Goal: Task Accomplishment & Management: Manage account settings

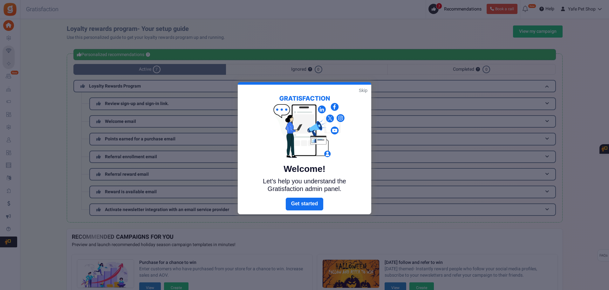
click at [362, 89] on link "Skip" at bounding box center [363, 90] width 9 height 6
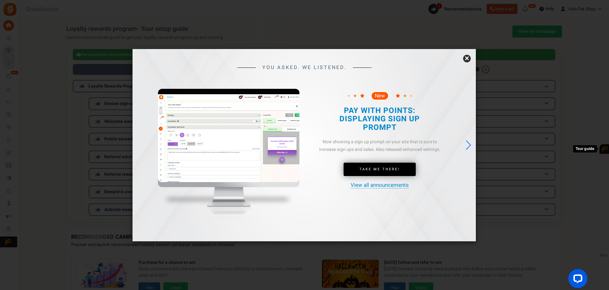
click at [464, 59] on link "×" at bounding box center [467, 59] width 8 height 8
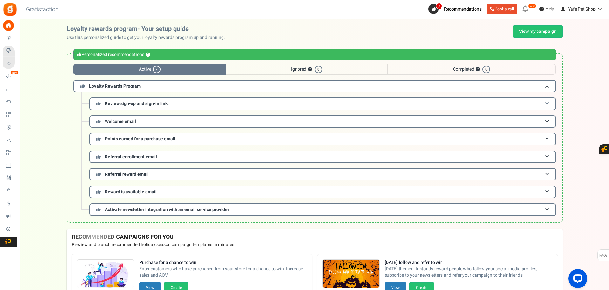
click at [337, 104] on h3 "Review sign-up and sign-in link." at bounding box center [322, 103] width 467 height 12
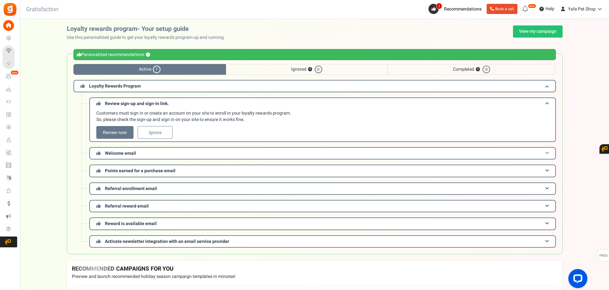
click at [210, 152] on h3 "Welcome email" at bounding box center [322, 153] width 467 height 12
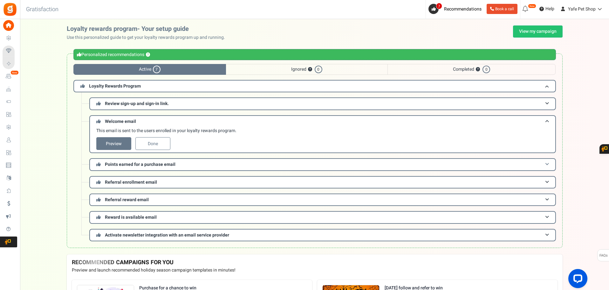
click at [203, 161] on h3 "Points earned for a purchase email" at bounding box center [322, 164] width 467 height 12
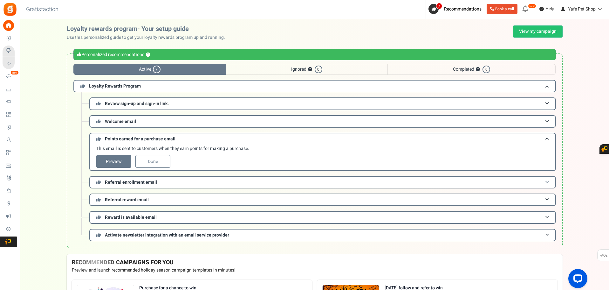
click at [201, 181] on h3 "Referral enrollment email" at bounding box center [322, 182] width 467 height 12
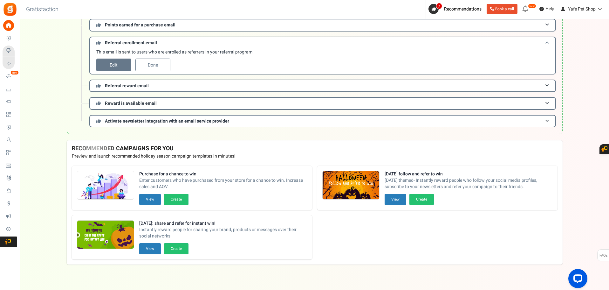
scroll to position [120, 0]
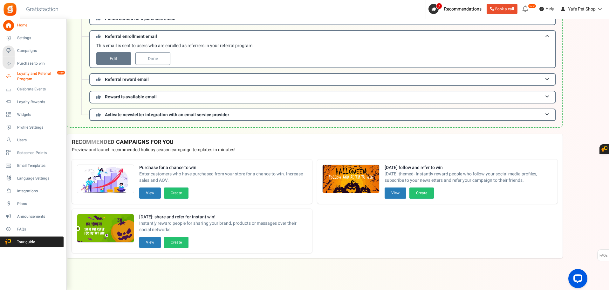
click at [34, 72] on span "Loyalty and Referral Program" at bounding box center [40, 76] width 46 height 11
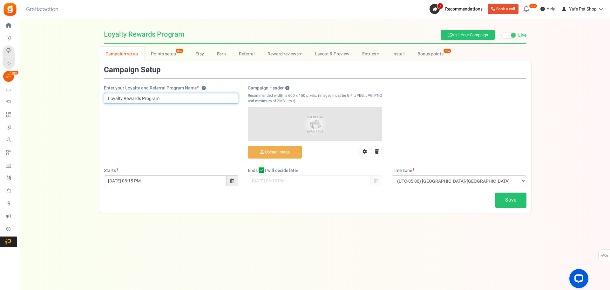
drag, startPoint x: 160, startPoint y: 99, endPoint x: 72, endPoint y: 93, distance: 87.9
click at [72, 93] on div "Campaign setup Points setup New Etsy Earn Referral Reward reviews WOO LOOX Judg…" at bounding box center [315, 130] width 590 height 166
type input "Yafe Points"
click at [164, 132] on div "Enter your Loyalty and Referral Program Name ? Yafe Points Campaign Header ? Re…" at bounding box center [315, 116] width 432 height 101
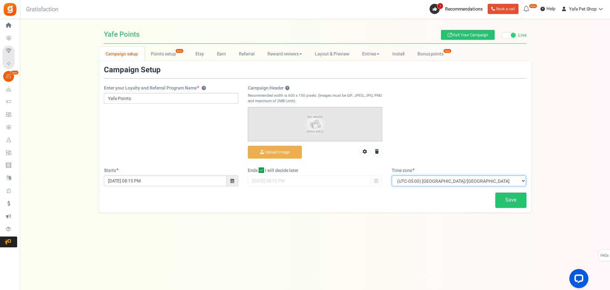
click at [475, 183] on select "(UTC-11:00) Pacific/Niue (UTC-11:00) Pacific/Midway (UTC-11:00) Pacific/Pago_Pa…" at bounding box center [459, 180] width 134 height 11
select select "Asia/Singapore"
click at [392, 175] on select "(UTC-11:00) Pacific/Niue (UTC-11:00) Pacific/Midway (UTC-11:00) Pacific/Pago_Pa…" at bounding box center [459, 180] width 134 height 11
click at [509, 202] on link "Save" at bounding box center [510, 199] width 31 height 15
click at [159, 55] on link "Points setup New" at bounding box center [167, 54] width 44 height 14
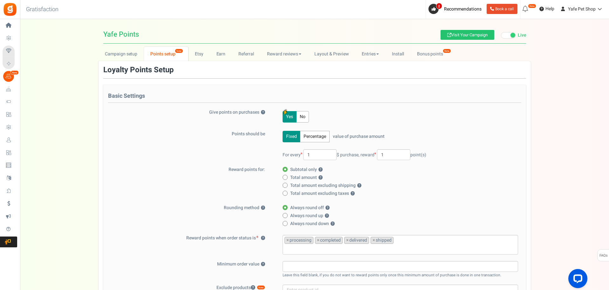
click at [291, 118] on button "Yes" at bounding box center [290, 116] width 14 height 11
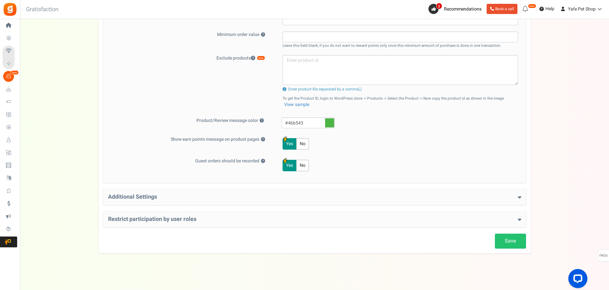
scroll to position [231, 0]
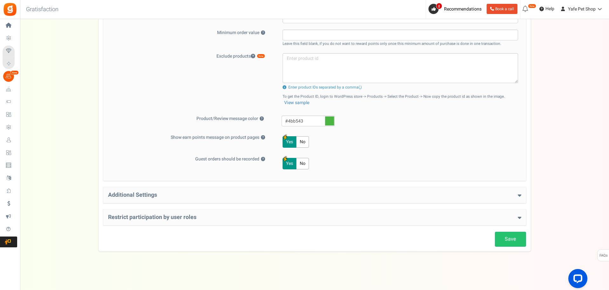
click at [356, 189] on div "Additional Settings Welcome Bonus ? Yes No Enter Welcome Points 100 Welcome Not…" at bounding box center [314, 195] width 423 height 16
click at [356, 199] on div "Additional Settings Welcome Bonus ? Yes No Enter Welcome Points 100 Welcome Not…" at bounding box center [314, 195] width 423 height 16
click at [360, 193] on h4 "Additional Settings" at bounding box center [314, 195] width 413 height 6
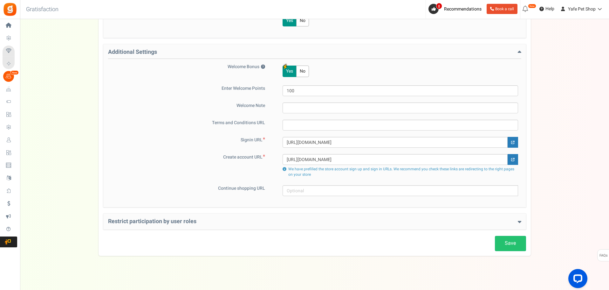
scroll to position [378, 0]
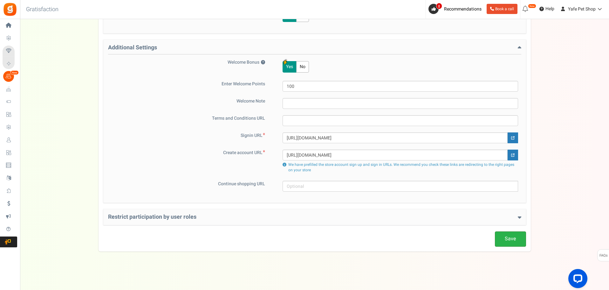
click at [503, 236] on link "Save" at bounding box center [510, 238] width 31 height 15
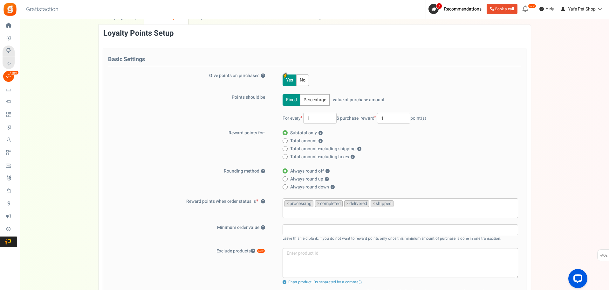
scroll to position [0, 0]
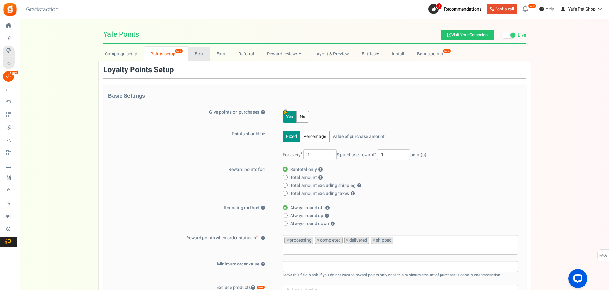
click at [201, 49] on link "Etsy" at bounding box center [199, 54] width 22 height 14
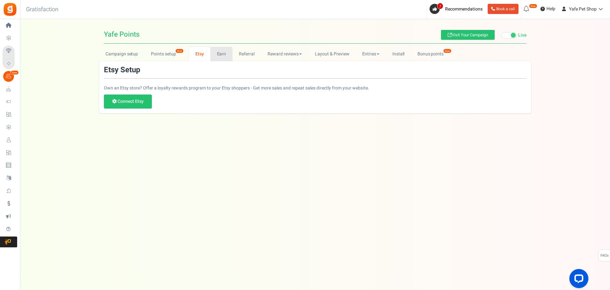
click at [221, 53] on link "Earn" at bounding box center [221, 54] width 22 height 14
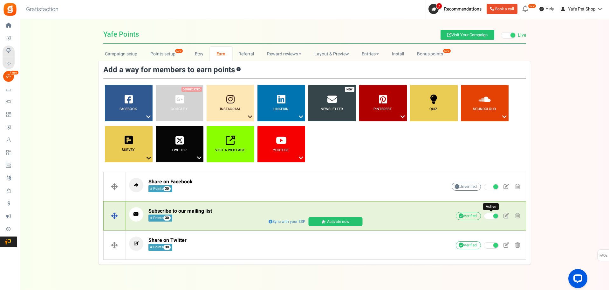
click at [488, 216] on span at bounding box center [491, 216] width 15 height 6
click at [484, 216] on input "Active" at bounding box center [484, 216] width 0 height 4
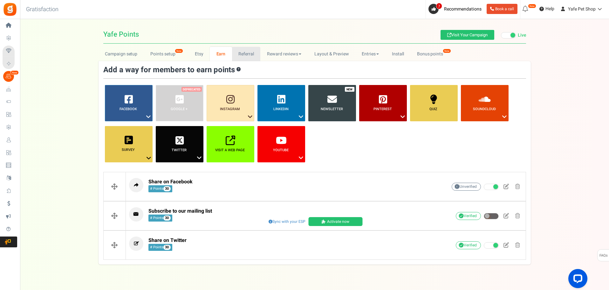
click at [244, 56] on link "Referral" at bounding box center [246, 54] width 29 height 14
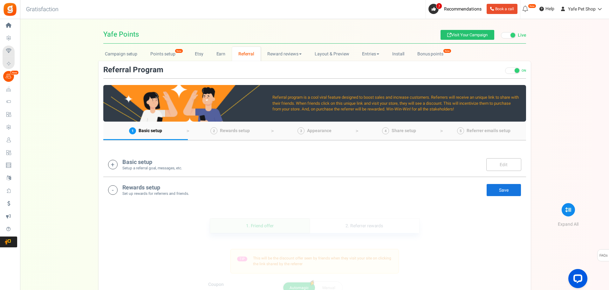
click at [178, 163] on h4 "Basic setup" at bounding box center [152, 162] width 60 height 6
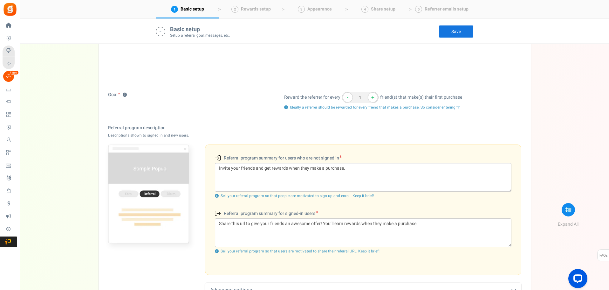
scroll to position [165, 0]
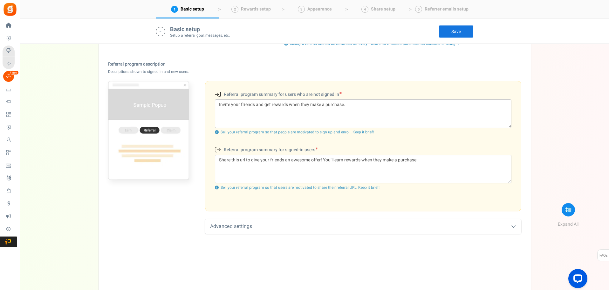
click at [245, 231] on div "Advanced settings" at bounding box center [363, 226] width 316 height 15
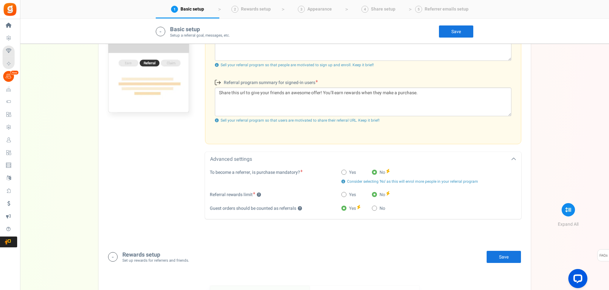
scroll to position [260, 0]
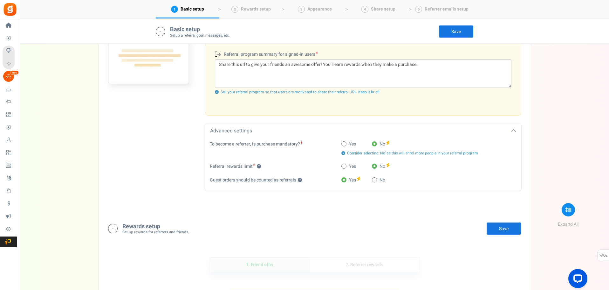
click at [345, 165] on span at bounding box center [343, 165] width 5 height 5
click at [345, 165] on input "Yes" at bounding box center [343, 166] width 4 height 4
radio input "true"
click at [377, 166] on label "No" at bounding box center [378, 166] width 13 height 6
click at [376, 166] on input "No" at bounding box center [374, 166] width 4 height 4
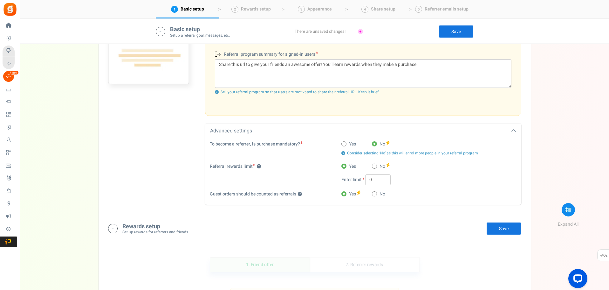
radio input "true"
click at [331, 207] on div "Goal ? Reward the referrer for every - 1 + friend(s) that make(s) their first p…" at bounding box center [314, 64] width 423 height 295
click at [373, 180] on span at bounding box center [374, 179] width 5 height 5
click at [373, 180] on input "No" at bounding box center [374, 180] width 4 height 4
radio input "true"
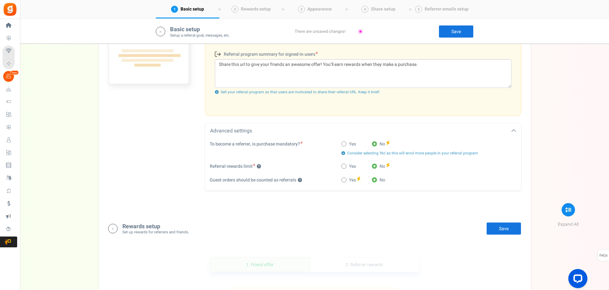
click at [343, 202] on div "Goal ? Reward the referrer for every - 1 + friend(s) that make(s) their first p…" at bounding box center [314, 64] width 423 height 295
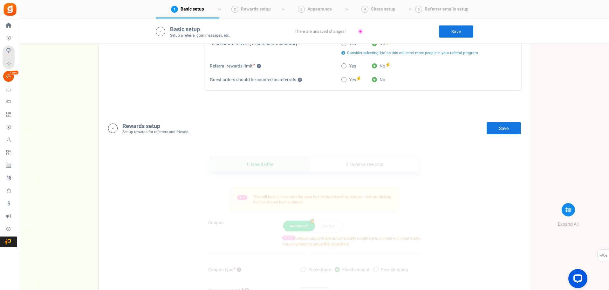
scroll to position [419, 0]
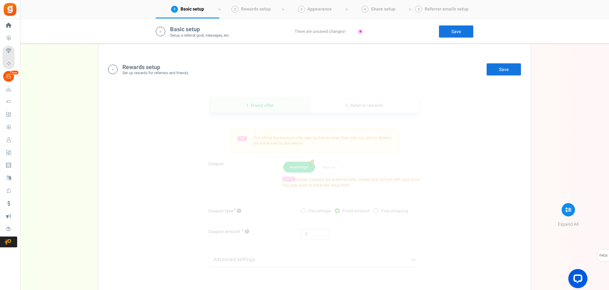
click at [154, 73] on small "Set up rewards for referrers and friends." at bounding box center [155, 72] width 67 height 5
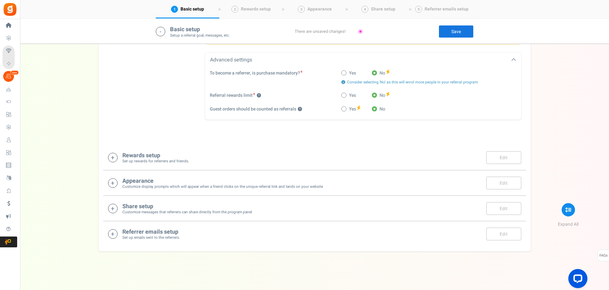
click at [155, 157] on h4 "Rewards setup" at bounding box center [155, 155] width 67 height 6
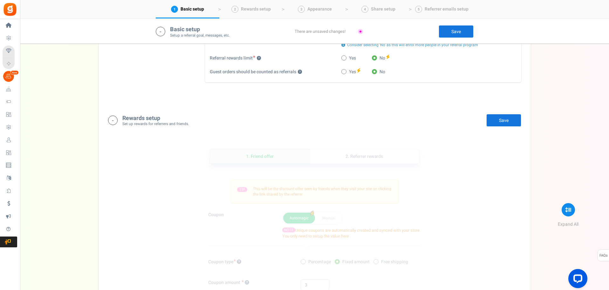
scroll to position [362, 0]
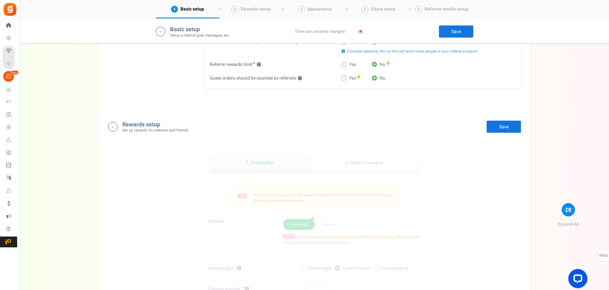
click at [496, 130] on link "Save" at bounding box center [503, 126] width 35 height 13
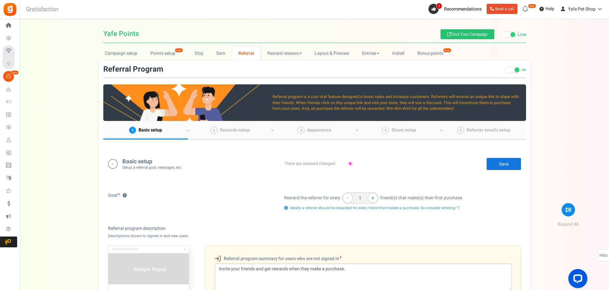
scroll to position [0, 0]
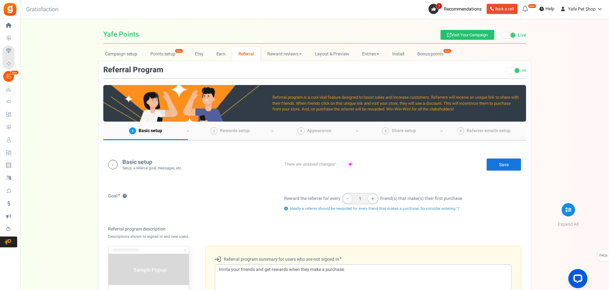
click at [509, 165] on link "Save" at bounding box center [503, 164] width 35 height 13
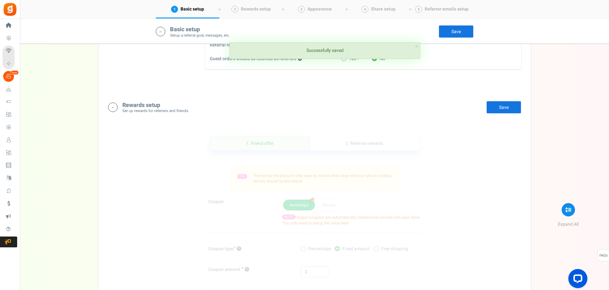
scroll to position [381, 0]
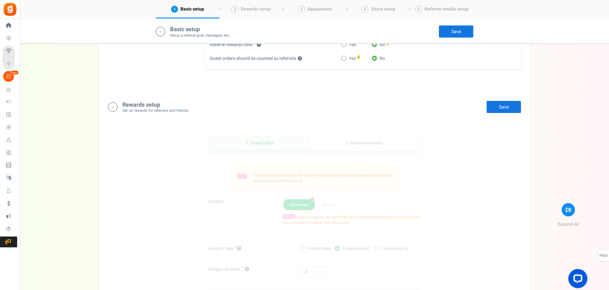
click at [134, 109] on small "Set up rewards for referrers and friends." at bounding box center [155, 110] width 67 height 5
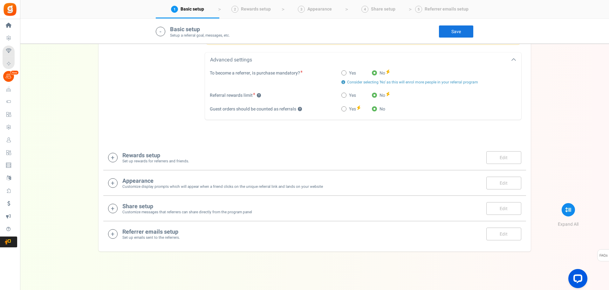
click at [142, 153] on h4 "Rewards setup" at bounding box center [155, 155] width 67 height 6
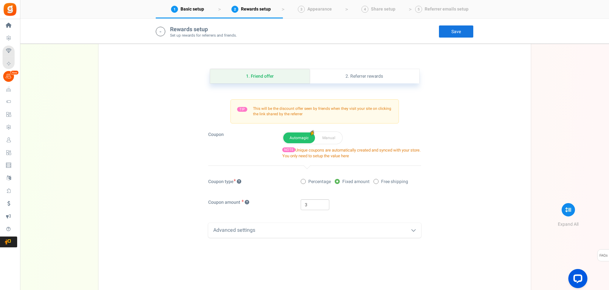
scroll to position [393, 0]
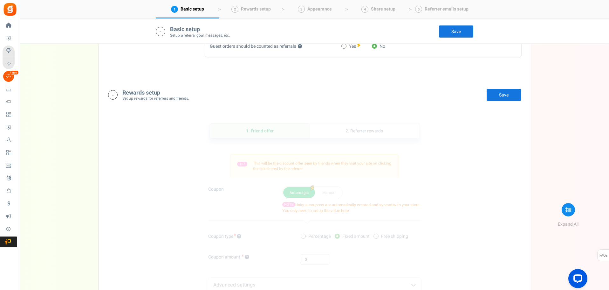
click at [257, 157] on div "TIP This will be the discount offer seen by friends when they visit your site o…" at bounding box center [314, 166] width 168 height 24
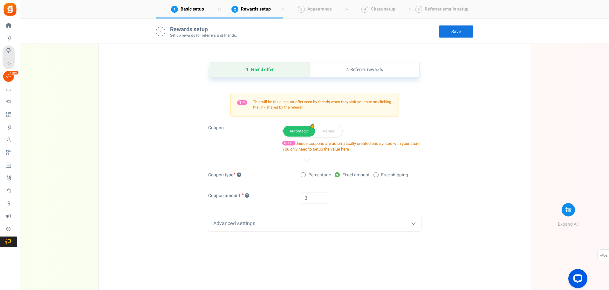
scroll to position [457, 0]
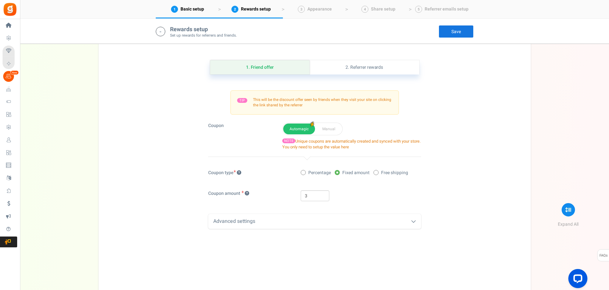
click at [302, 220] on div "Advanced settings" at bounding box center [314, 221] width 213 height 15
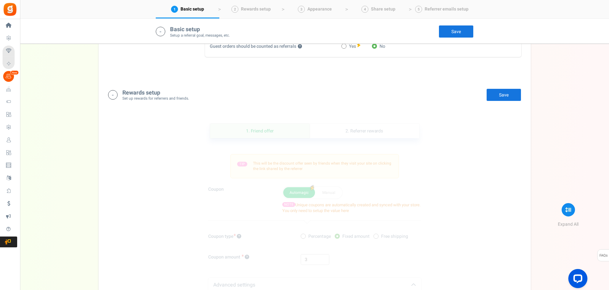
scroll to position [298, 0]
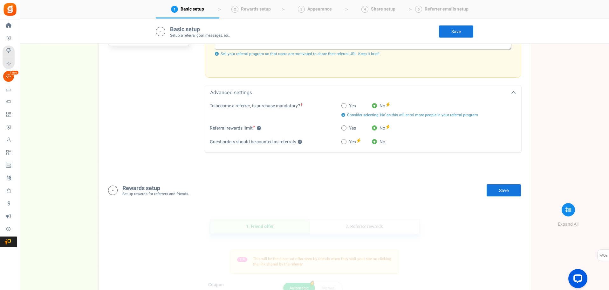
click at [495, 188] on link "Save" at bounding box center [503, 190] width 35 height 13
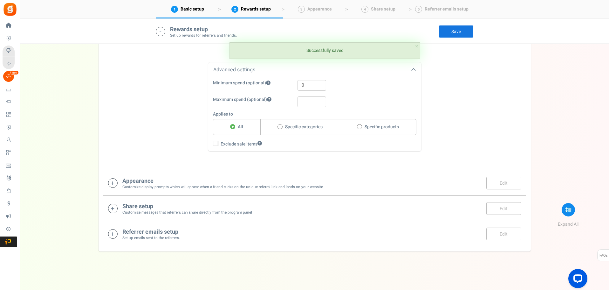
click at [289, 182] on h4 "Appearance" at bounding box center [222, 181] width 201 height 6
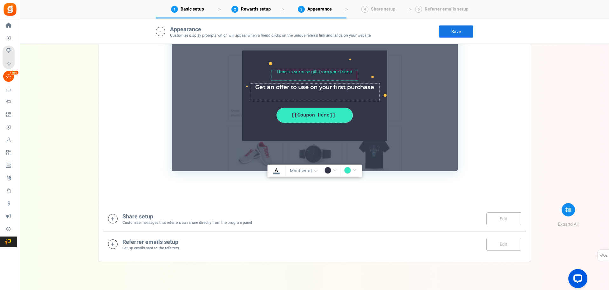
scroll to position [894, 0]
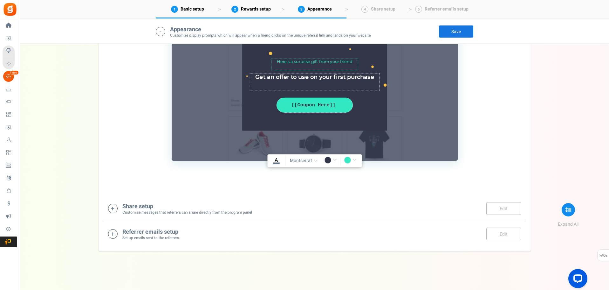
click at [306, 212] on div "Share setup Customize messages that referrers can share directly from the progr…" at bounding box center [314, 208] width 413 height 13
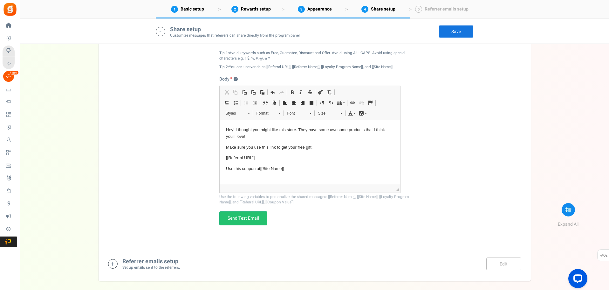
scroll to position [1192, 0]
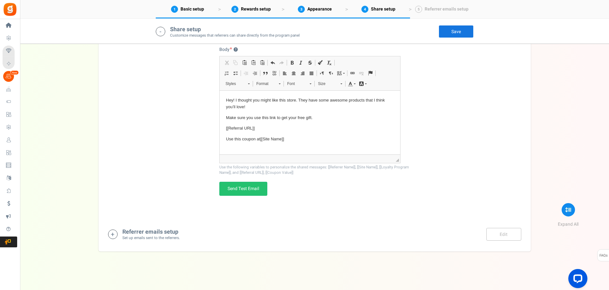
click at [306, 227] on div "Referrer emails setup Set up emails sent to the referrers. Edit Save Save" at bounding box center [314, 233] width 413 height 13
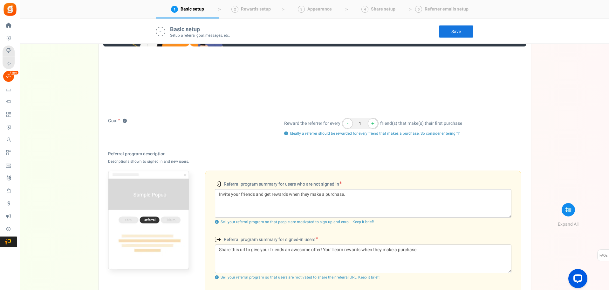
scroll to position [0, 0]
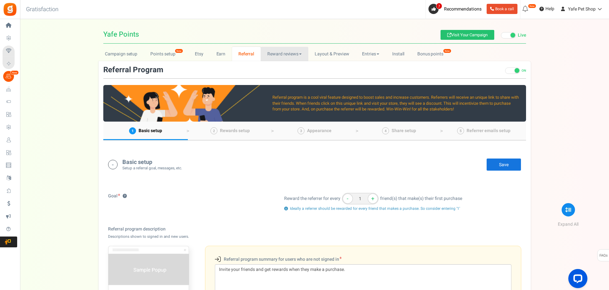
click at [277, 54] on link "Reward reviews" at bounding box center [284, 54] width 47 height 14
click at [277, 65] on link "WOO" at bounding box center [286, 67] width 51 height 9
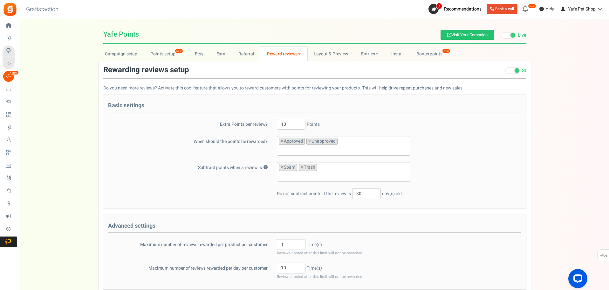
click at [356, 149] on input "search" at bounding box center [344, 149] width 130 height 7
click at [441, 150] on div "When should the points be rewarded? Approved Unapproved × Approved × Unapproved" at bounding box center [314, 146] width 423 height 20
click at [308, 142] on span "×" at bounding box center [309, 141] width 3 height 6
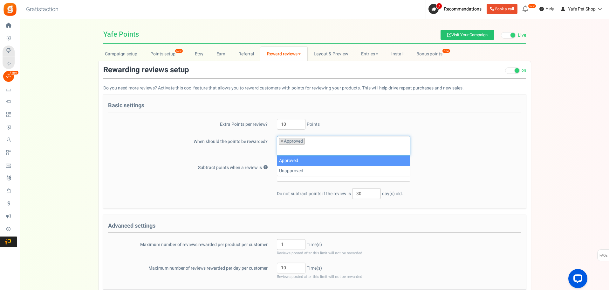
click at [452, 155] on div "When should the points be rewarded? Approved Unapproved × Approved" at bounding box center [314, 146] width 423 height 20
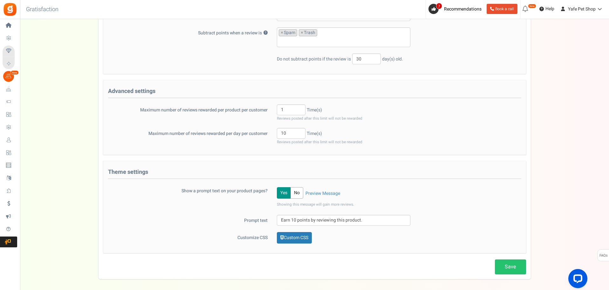
scroll to position [159, 0]
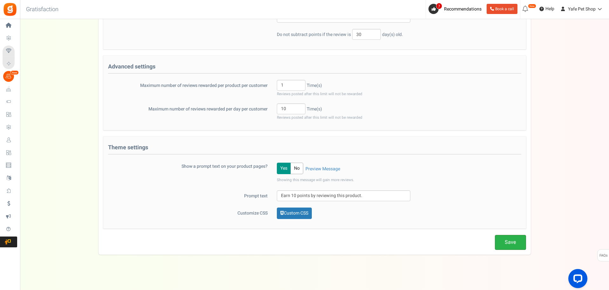
click at [513, 239] on link "Save" at bounding box center [510, 242] width 31 height 15
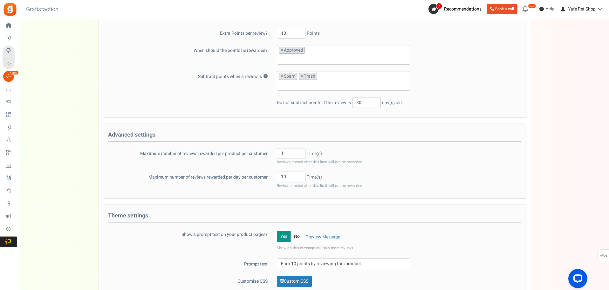
scroll to position [0, 0]
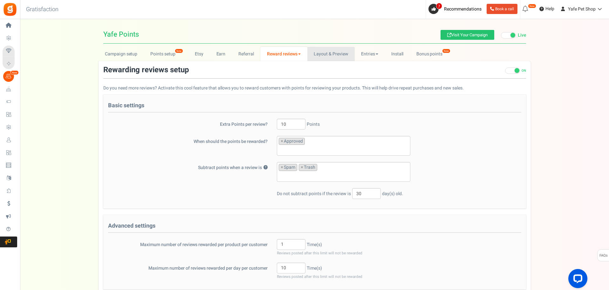
click at [325, 52] on link "Layout & Preview" at bounding box center [330, 54] width 47 height 14
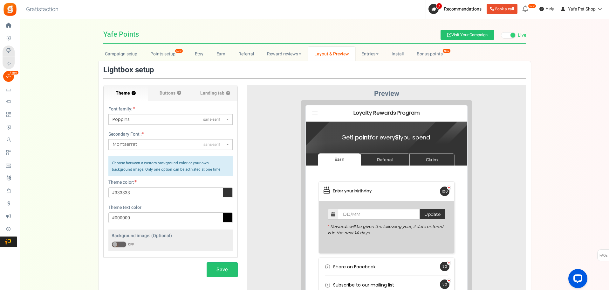
click at [227, 192] on icon at bounding box center [228, 193] width 10 height 10
click at [227, 192] on input "#333333" at bounding box center [170, 192] width 124 height 11
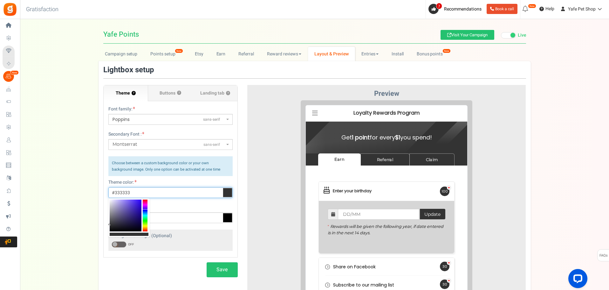
click at [145, 209] on div at bounding box center [145, 215] width 5 height 32
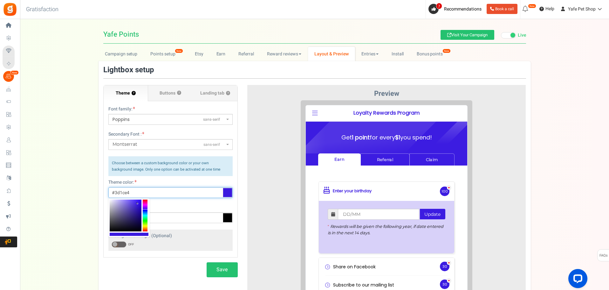
type input "#401fe6"
click at [137, 202] on div at bounding box center [126, 215] width 32 height 32
click at [277, 195] on div at bounding box center [386, 215] width 269 height 231
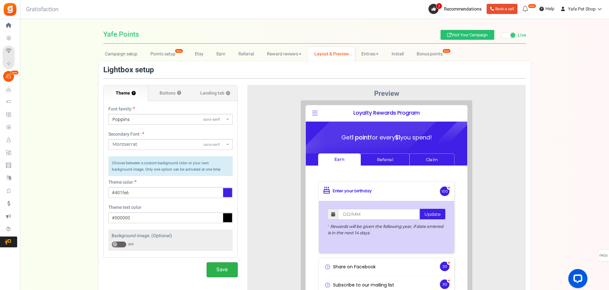
click at [224, 271] on button "Save" at bounding box center [222, 269] width 31 height 15
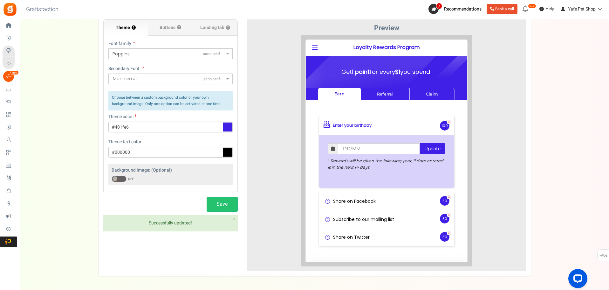
scroll to position [26, 0]
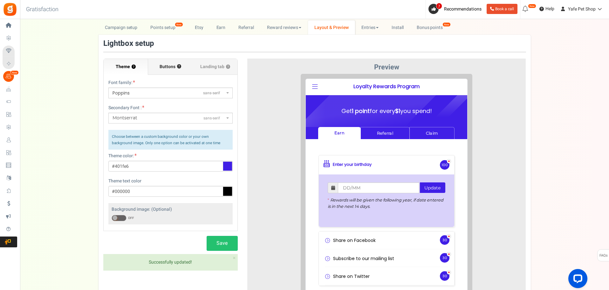
click at [166, 66] on span "Buttons" at bounding box center [168, 67] width 16 height 6
click at [0, 0] on input "Buttons ?" at bounding box center [0, 0] width 0 height 0
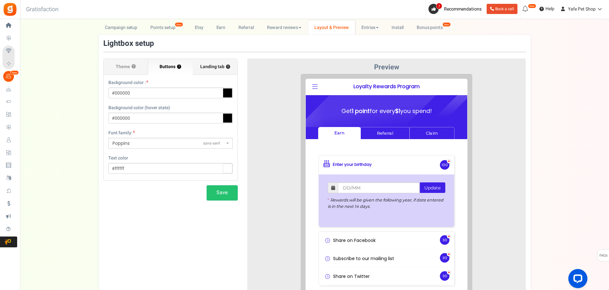
click at [211, 66] on span "Landing tab ?" at bounding box center [215, 67] width 30 height 6
click at [0, 0] on input "Landing tab ?" at bounding box center [0, 0] width 0 height 0
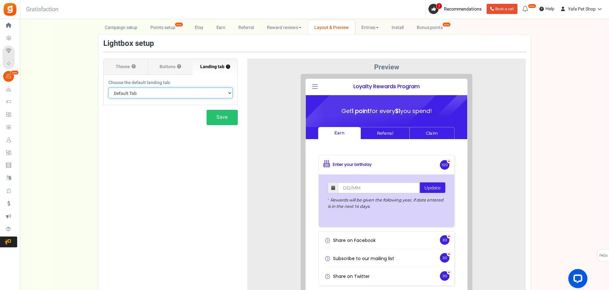
click at [203, 91] on select "Default Tab Earn Referral Claim" at bounding box center [170, 92] width 124 height 11
click at [263, 90] on div at bounding box center [386, 189] width 269 height 231
click at [370, 26] on link "Entries" at bounding box center [370, 27] width 30 height 14
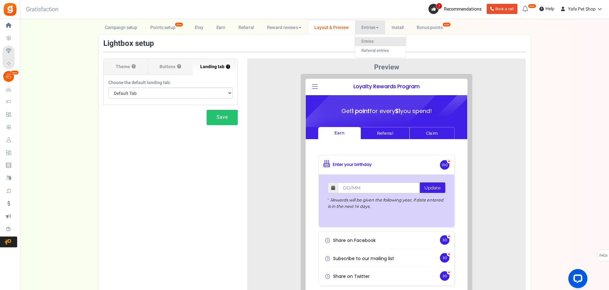
click at [370, 43] on link "Entries" at bounding box center [380, 41] width 51 height 9
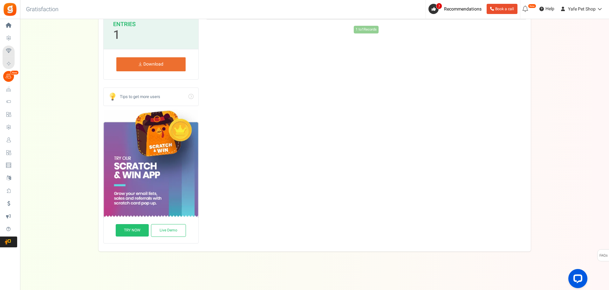
scroll to position [0, 0]
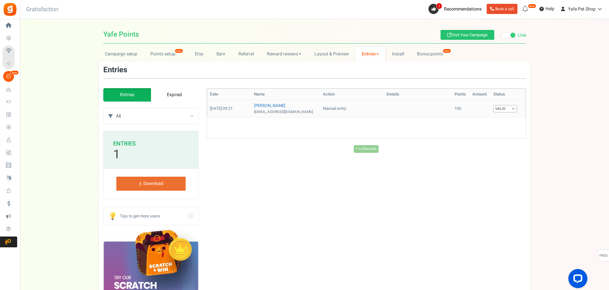
click at [501, 109] on link "Valid" at bounding box center [505, 108] width 24 height 7
click at [537, 111] on div "Campaign setup Points setup New Etsy Earn Referral Reward reviews WOO LOOX Judg…" at bounding box center [314, 209] width 589 height 324
click at [398, 53] on link "Install" at bounding box center [398, 54] width 25 height 14
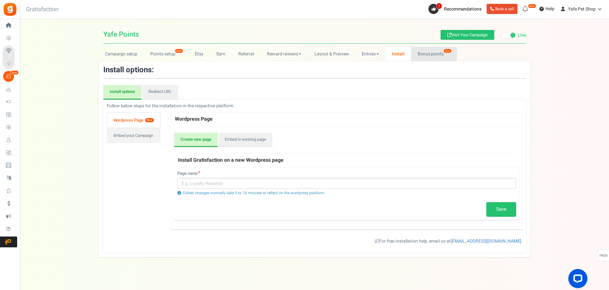
click at [429, 55] on link "Bonus points New" at bounding box center [433, 54] width 45 height 14
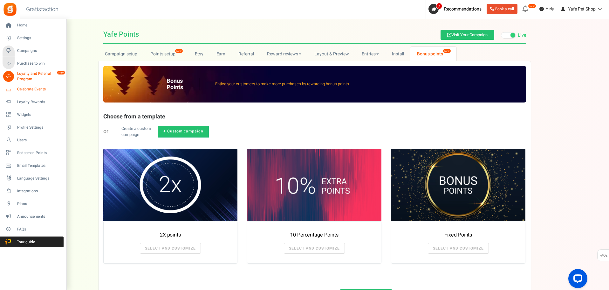
click at [6, 91] on icon at bounding box center [8, 89] width 11 height 11
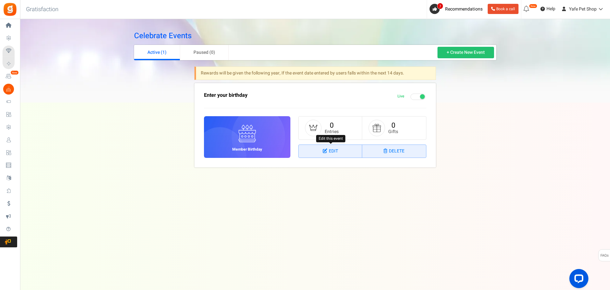
click at [311, 152] on link "Edit" at bounding box center [331, 151] width 64 height 13
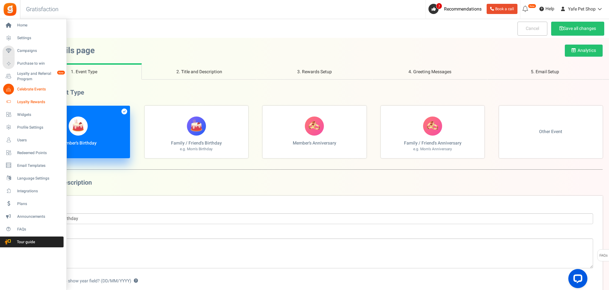
click at [25, 101] on span "Loyalty Rewards" at bounding box center [39, 101] width 44 height 5
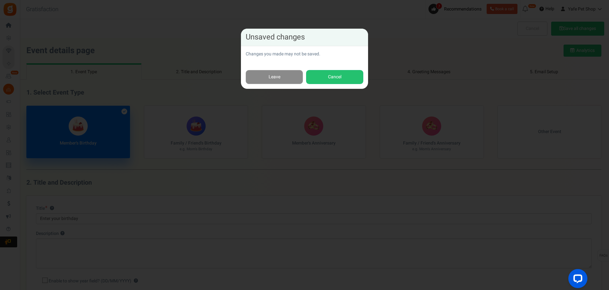
click at [293, 75] on link "Leave" at bounding box center [274, 77] width 57 height 14
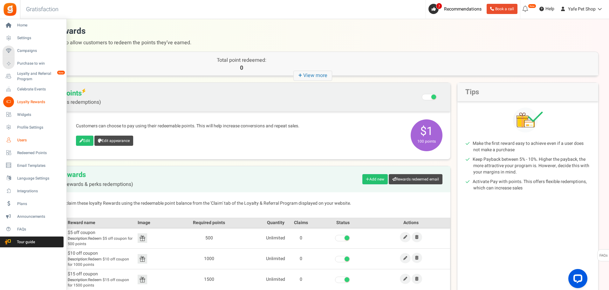
click at [19, 141] on span "Users" at bounding box center [39, 139] width 44 height 5
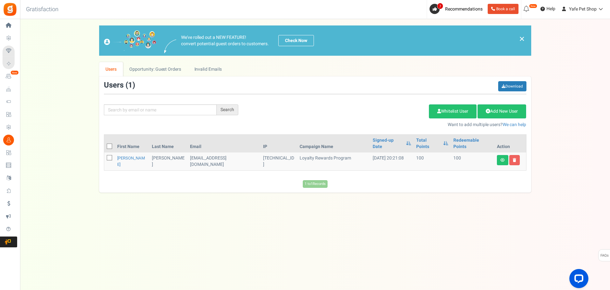
click at [109, 156] on icon at bounding box center [110, 158] width 4 height 4
click at [105, 156] on input "checkbox" at bounding box center [102, 158] width 4 height 4
checkbox input "true"
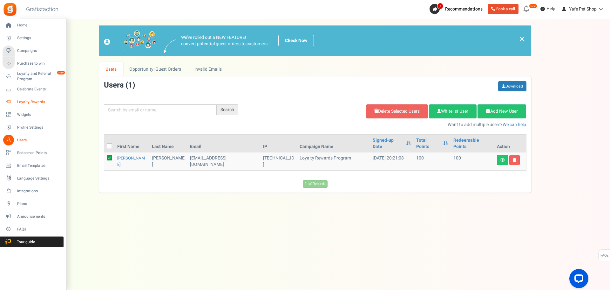
click at [22, 102] on span "Loyalty Rewards" at bounding box center [39, 101] width 44 height 5
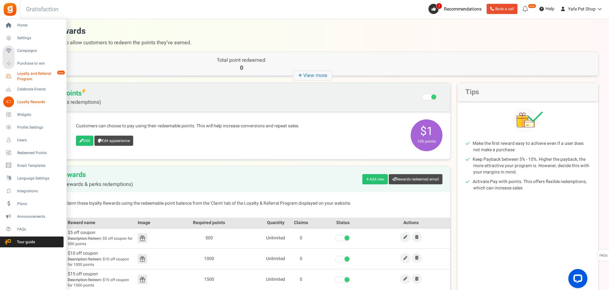
click at [18, 77] on span "Loyalty and Referral Program" at bounding box center [40, 76] width 46 height 11
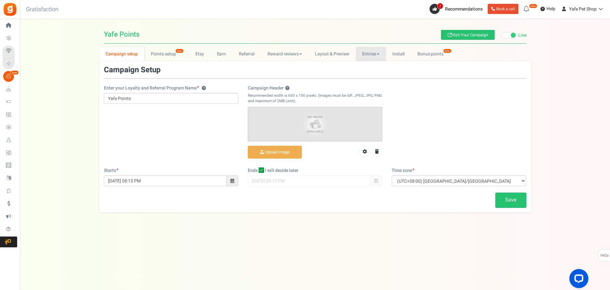
click at [376, 56] on link "Entries" at bounding box center [371, 54] width 30 height 14
click at [372, 68] on link "Entries" at bounding box center [381, 67] width 51 height 9
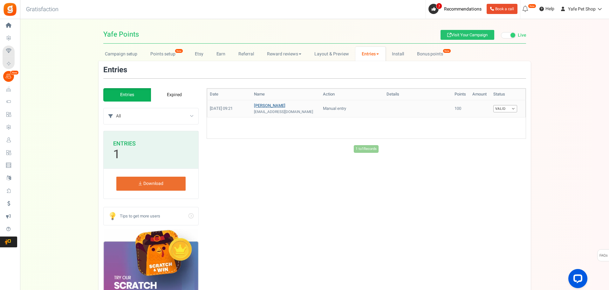
click at [259, 106] on link "[PERSON_NAME]" at bounding box center [269, 105] width 31 height 6
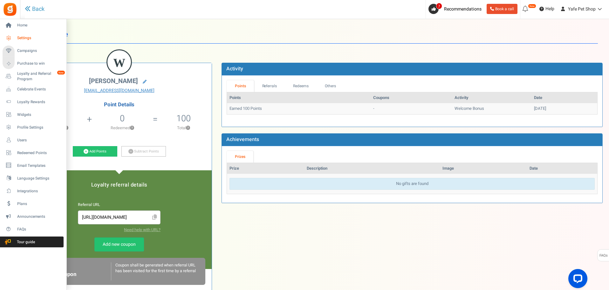
click at [21, 38] on span "Settings" at bounding box center [39, 37] width 44 height 5
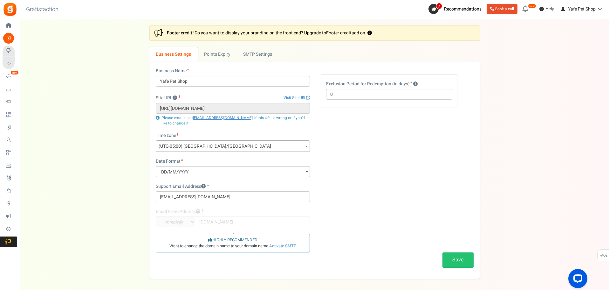
click at [226, 145] on span "(UTC-05:00) America/Chicago" at bounding box center [233, 145] width 154 height 11
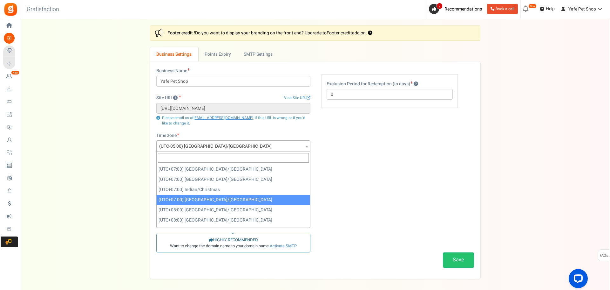
scroll to position [3626, 0]
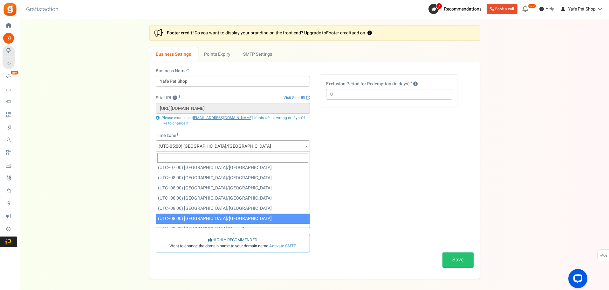
select select "Asia/Singapore"
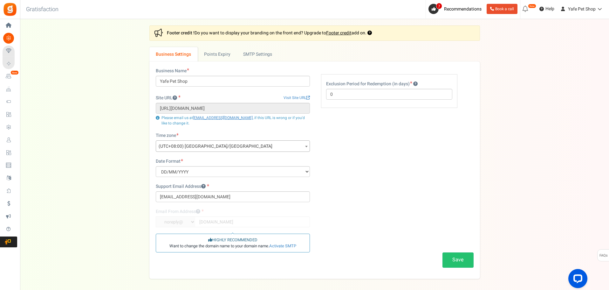
click at [352, 188] on div "Business Name Yafe Pet Shop Site URL Visit Site URL https://yafe.sg Update site…" at bounding box center [314, 170] width 327 height 204
click at [265, 221] on div at bounding box center [233, 217] width 154 height 19
click at [377, 201] on div "Business Name Yafe Pet Shop Site URL Visit Site URL https://yafe.sg Update site…" at bounding box center [314, 170] width 327 height 204
click at [445, 254] on button "Save" at bounding box center [457, 259] width 31 height 15
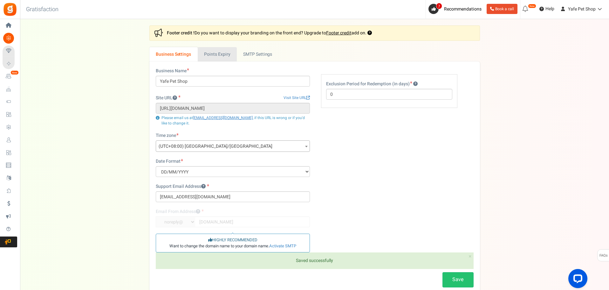
click at [220, 53] on link "Points Expiry" at bounding box center [217, 54] width 39 height 14
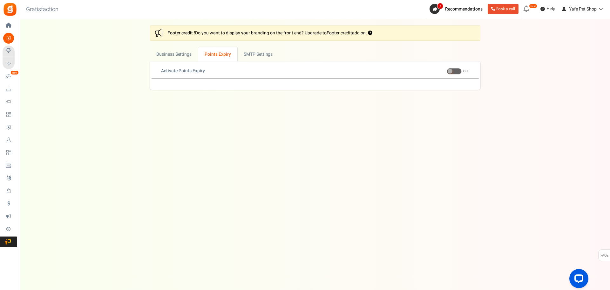
click at [452, 72] on span at bounding box center [450, 71] width 5 height 5
click at [447, 72] on input "ON OFF" at bounding box center [447, 71] width 0 height 4
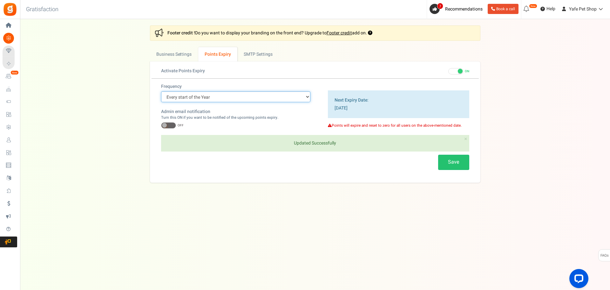
click at [279, 97] on select "Every start of the Year Every start of the Month Exact Date (one Time)" at bounding box center [235, 96] width 149 height 11
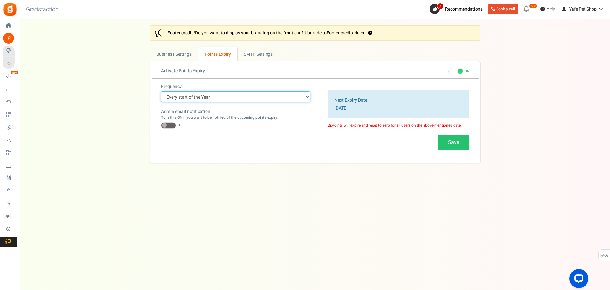
click at [270, 99] on select "Every start of the Year Every start of the Month Exact Date (one Time)" at bounding box center [235, 96] width 149 height 11
click at [272, 96] on select "Every start of the Year Every start of the Month Exact Date (one Time)" at bounding box center [235, 96] width 149 height 11
click at [227, 98] on select "Every start of the Year Every start of the Month Exact Date (one Time)" at bounding box center [235, 96] width 149 height 11
click at [229, 94] on select "Every start of the Year Every start of the Month Exact Date (one Time)" at bounding box center [235, 96] width 149 height 11
click at [452, 72] on span at bounding box center [455, 71] width 15 height 6
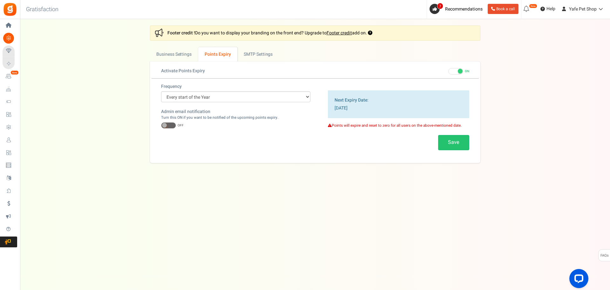
click at [448, 72] on input "ON OFF" at bounding box center [448, 71] width 0 height 4
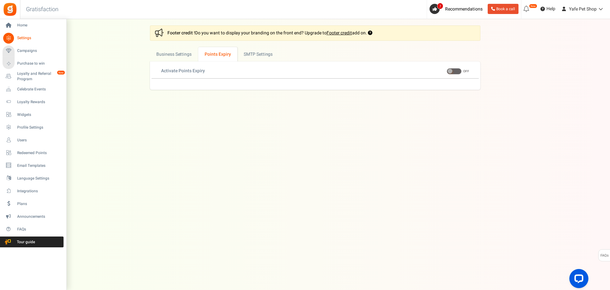
click at [25, 39] on span "Settings" at bounding box center [39, 37] width 44 height 5
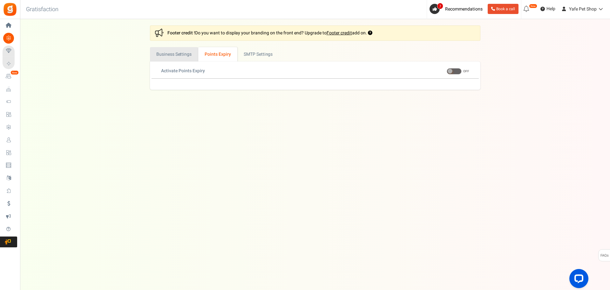
click at [178, 50] on link "Business Settings" at bounding box center [174, 54] width 48 height 14
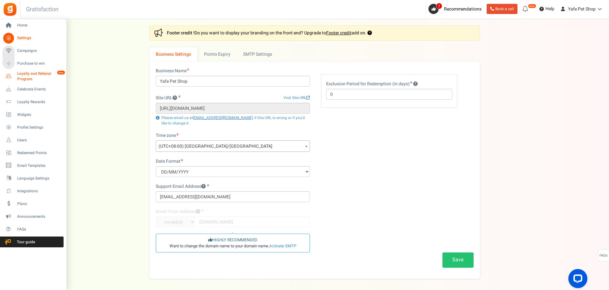
click at [31, 74] on span "Loyalty and Referral Program" at bounding box center [40, 76] width 46 height 11
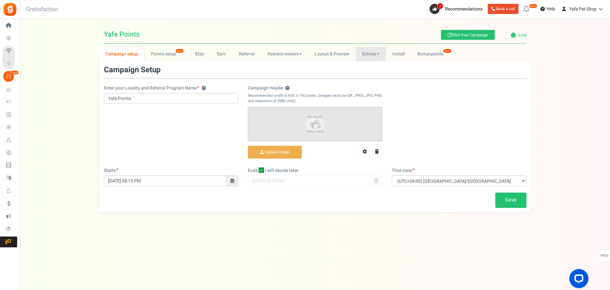
click at [380, 55] on link "Entries" at bounding box center [371, 54] width 30 height 14
click at [376, 65] on link "Entries" at bounding box center [381, 67] width 51 height 9
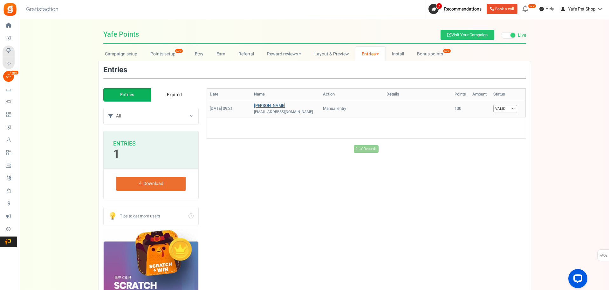
click at [257, 106] on link "[PERSON_NAME]" at bounding box center [269, 105] width 31 height 6
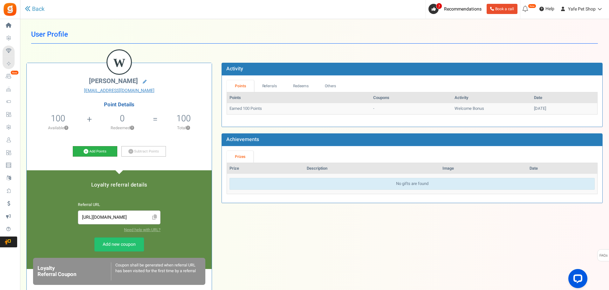
click at [99, 151] on link "Add Points" at bounding box center [95, 151] width 44 height 11
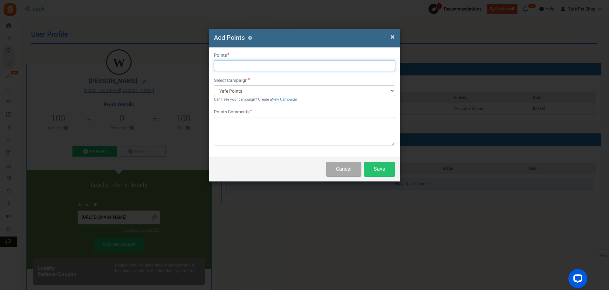
click at [259, 66] on input "text" at bounding box center [304, 65] width 181 height 11
type input "400"
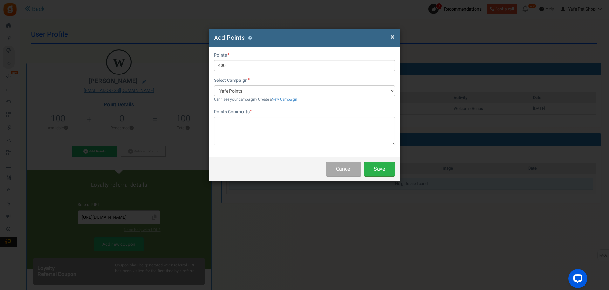
click at [386, 168] on button "Save" at bounding box center [379, 168] width 31 height 15
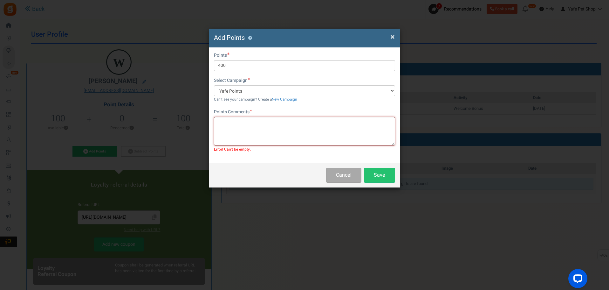
click at [334, 138] on textarea at bounding box center [304, 131] width 181 height 29
type textarea "ff"
click at [383, 172] on button "Save" at bounding box center [379, 174] width 31 height 15
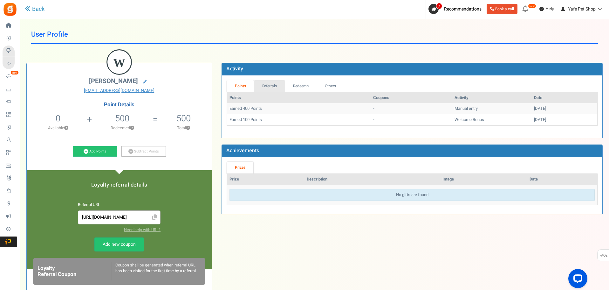
click at [271, 86] on link "Referrals" at bounding box center [269, 86] width 31 height 12
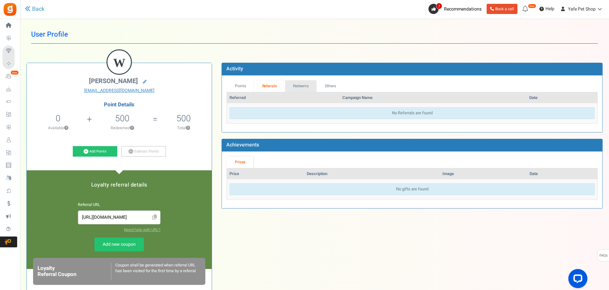
click at [297, 85] on link "Redeems" at bounding box center [301, 86] width 32 height 12
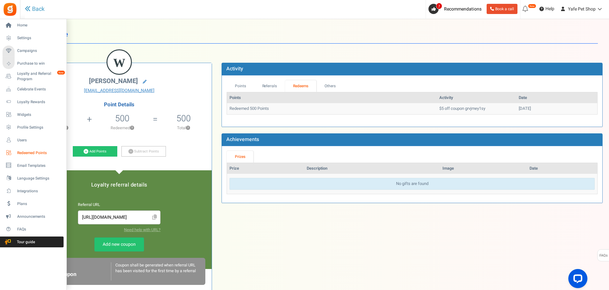
click at [29, 149] on link "Redeemed Points" at bounding box center [33, 152] width 61 height 11
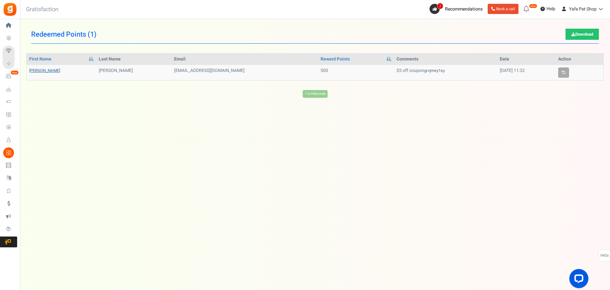
click at [34, 71] on link "[PERSON_NAME]" at bounding box center [44, 70] width 31 height 6
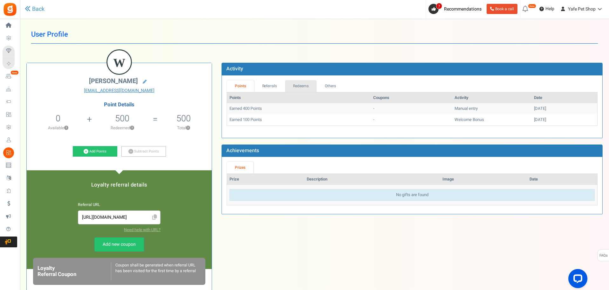
click at [305, 86] on link "Redeems" at bounding box center [301, 86] width 32 height 12
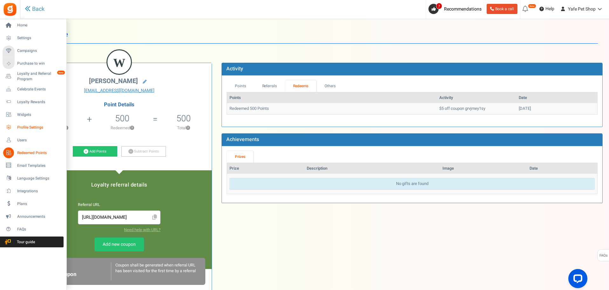
click at [24, 127] on span "Profile Settings" at bounding box center [39, 127] width 44 height 5
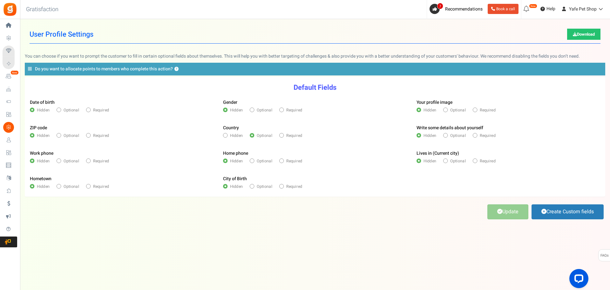
click at [133, 205] on div "Update Create Custom fields" at bounding box center [315, 211] width 581 height 17
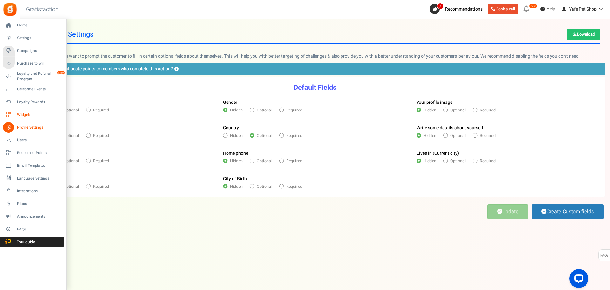
click at [12, 114] on icon at bounding box center [8, 114] width 11 height 11
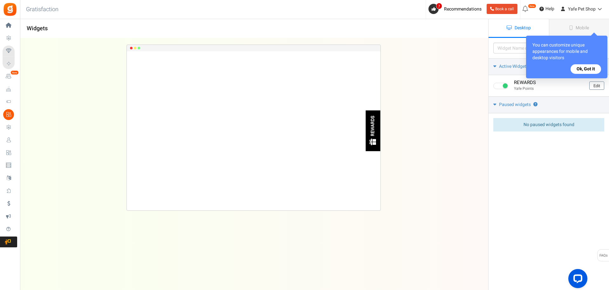
click at [584, 67] on button "Ok, Got it" at bounding box center [585, 69] width 31 height 10
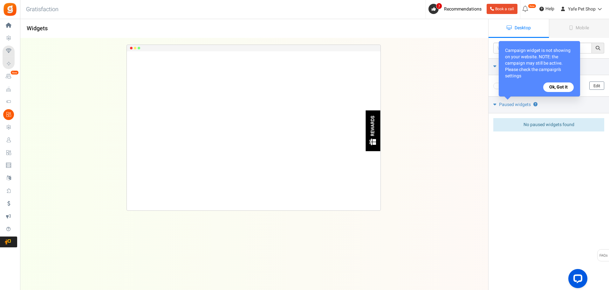
click at [559, 84] on button "Ok, Got it" at bounding box center [558, 87] width 31 height 10
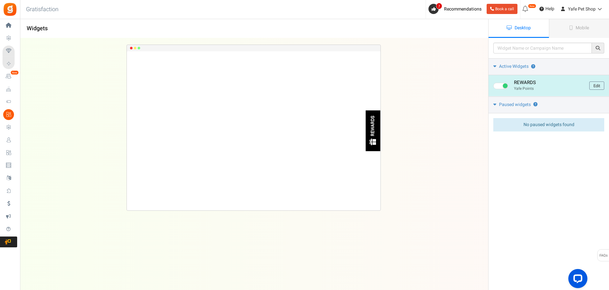
click at [372, 131] on div "REWARDS" at bounding box center [373, 126] width 5 height 20
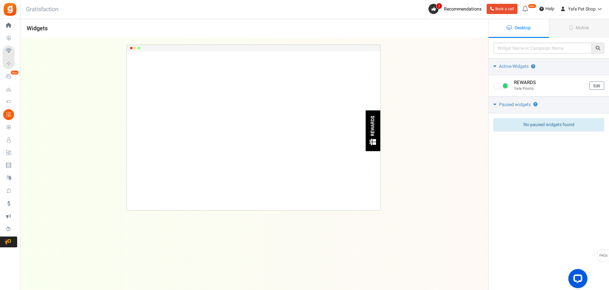
click at [91, 131] on div "REWARDS Loading.. × To configure LightBox layout please Click here" at bounding box center [254, 151] width 488 height 226
